Goal: Information Seeking & Learning: Understand process/instructions

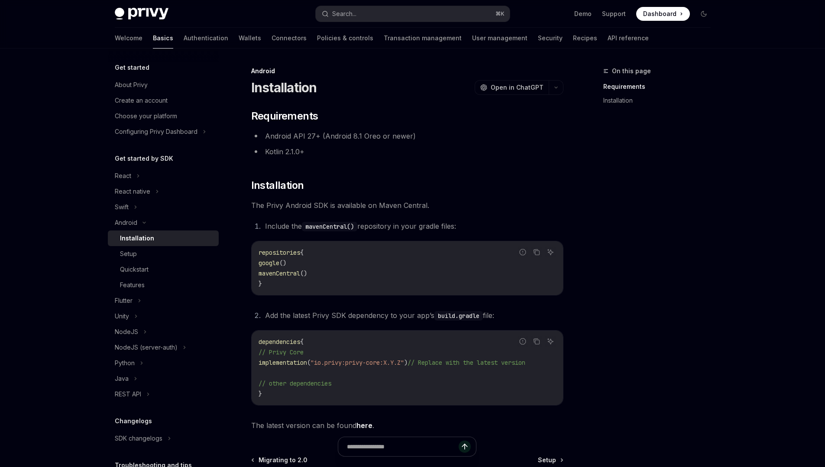
scroll to position [108, 0]
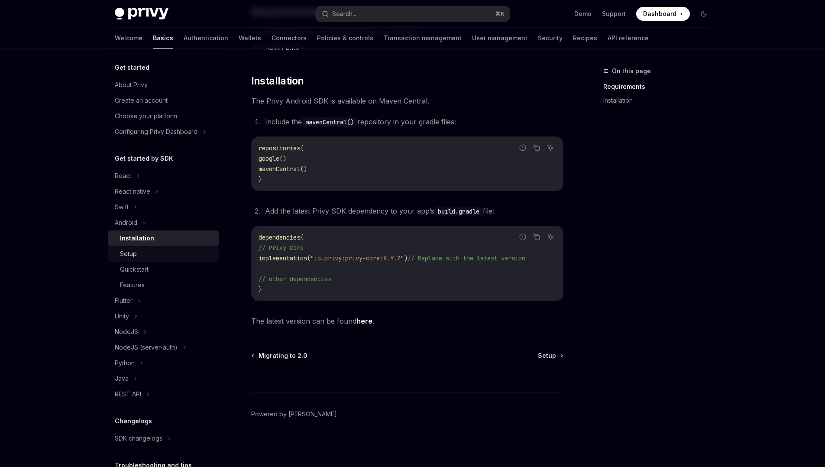
click at [150, 250] on div "Setup" at bounding box center [167, 253] width 94 height 10
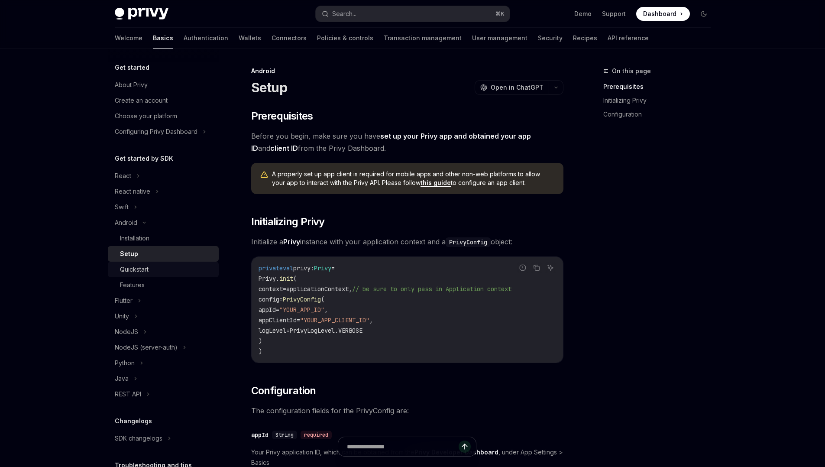
click at [155, 269] on div "Quickstart" at bounding box center [167, 269] width 94 height 10
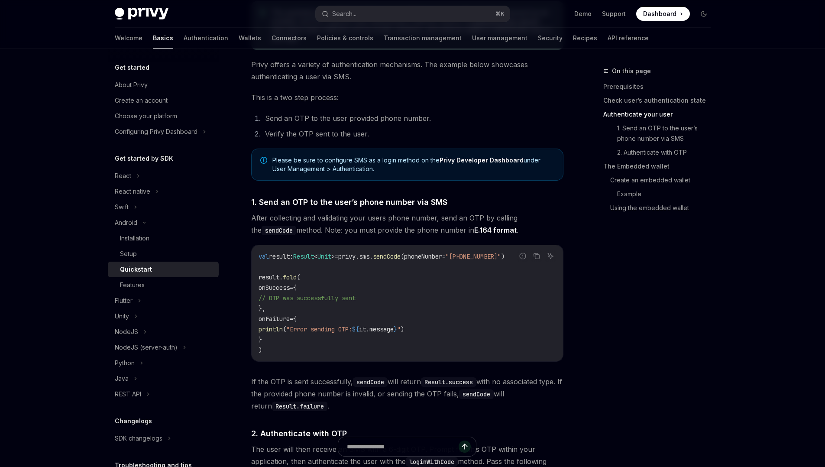
scroll to position [490, 0]
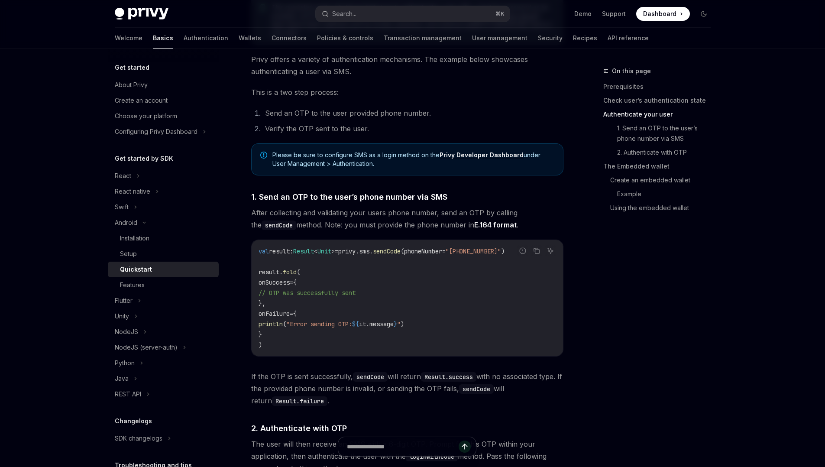
click at [361, 281] on code "val result: Result < Unit > = privy.sms. sendCode (phoneNumber = "[PHONE_NUMBER…" at bounding box center [406, 298] width 297 height 104
click at [160, 282] on div "Features" at bounding box center [167, 285] width 94 height 10
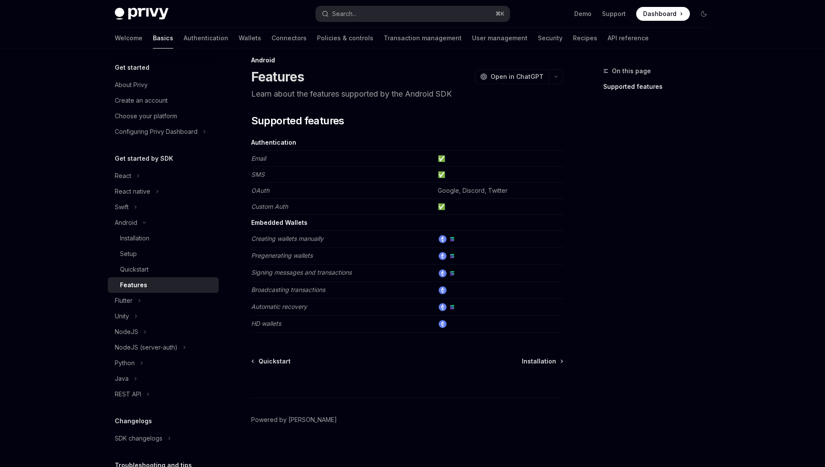
scroll to position [16, 0]
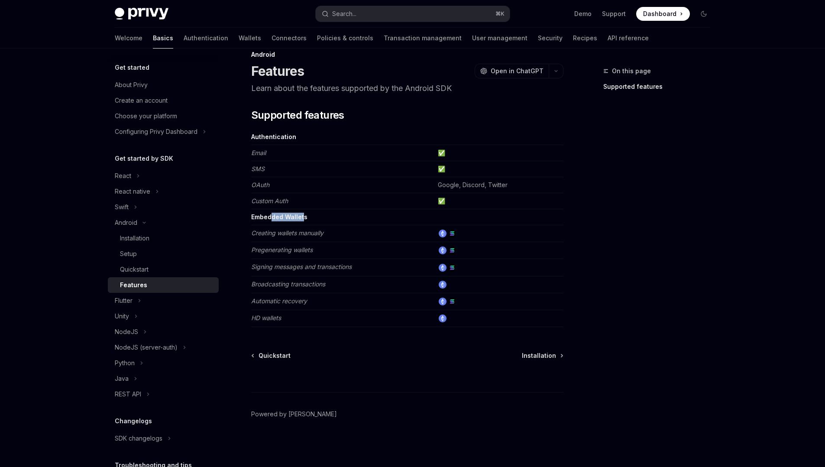
drag, startPoint x: 303, startPoint y: 216, endPoint x: 272, endPoint y: 217, distance: 31.6
click at [272, 217] on strong "Embedded Wallets" at bounding box center [279, 216] width 56 height 7
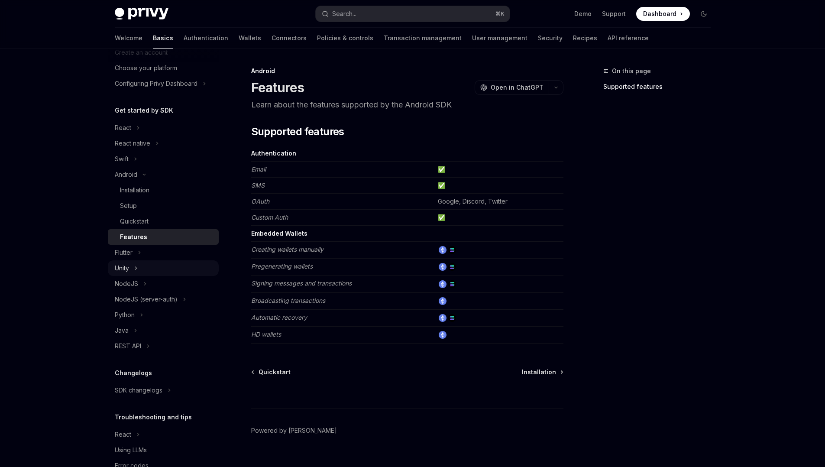
scroll to position [0, 0]
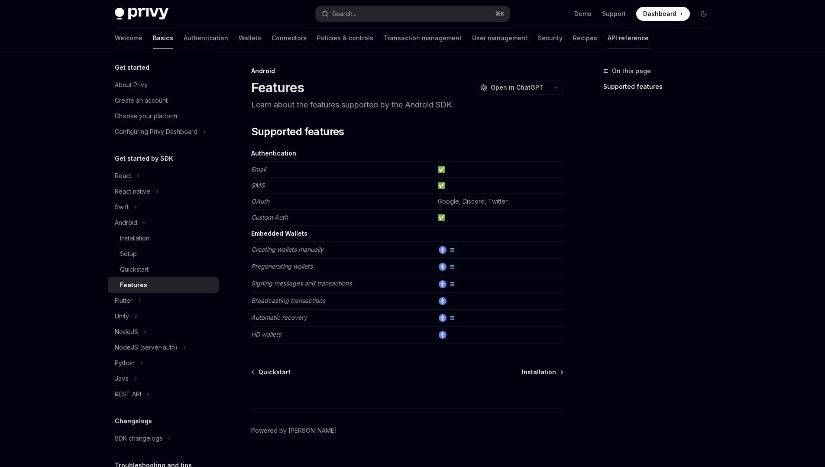
click at [607, 41] on link "API reference" at bounding box center [627, 38] width 41 height 21
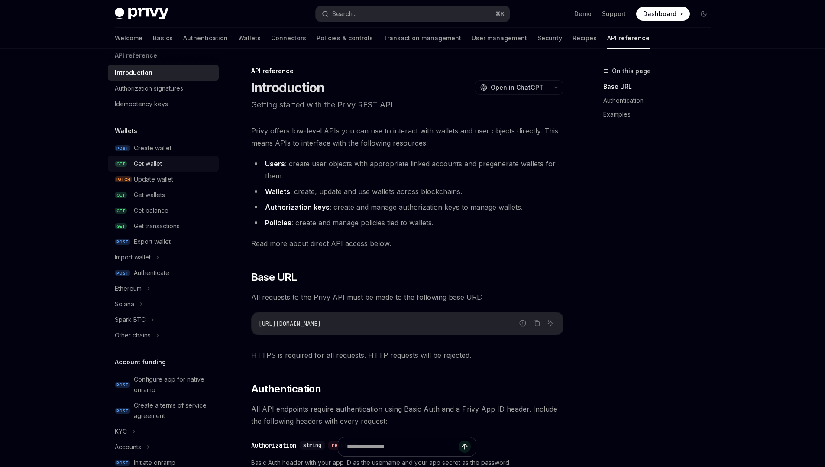
scroll to position [13, 0]
click at [169, 152] on div "Create wallet" at bounding box center [153, 147] width 38 height 10
type textarea "*"
